Goal: Use online tool/utility: Utilize a website feature to perform a specific function

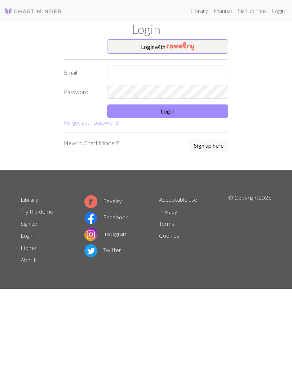
click at [210, 49] on button "Login with" at bounding box center [167, 46] width 121 height 14
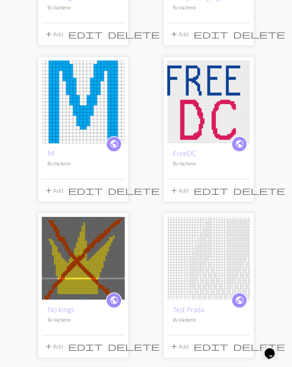
scroll to position [199, 0]
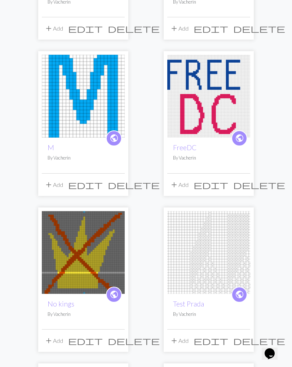
click at [96, 256] on img at bounding box center [83, 252] width 83 height 83
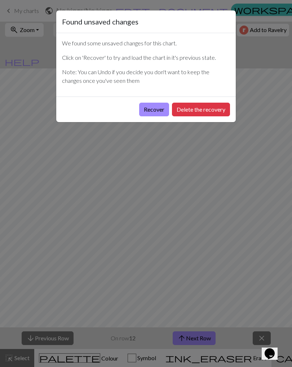
click at [150, 110] on button "Recover" at bounding box center [154, 110] width 30 height 14
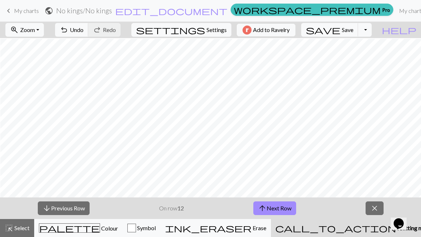
scroll to position [27, 10]
click at [285, 212] on button "arrow_upward Next Row" at bounding box center [274, 209] width 43 height 14
click at [291, 30] on span "save" at bounding box center [323, 30] width 35 height 10
click at [291, 25] on span "save" at bounding box center [323, 30] width 35 height 10
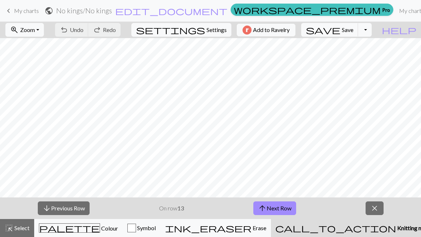
click at [278, 203] on button "arrow_upward Next Row" at bounding box center [274, 209] width 43 height 14
click at [291, 24] on button "save Save Save" at bounding box center [329, 30] width 57 height 14
click at [291, 31] on span "save" at bounding box center [323, 30] width 35 height 10
